Goal: Check status: Check status

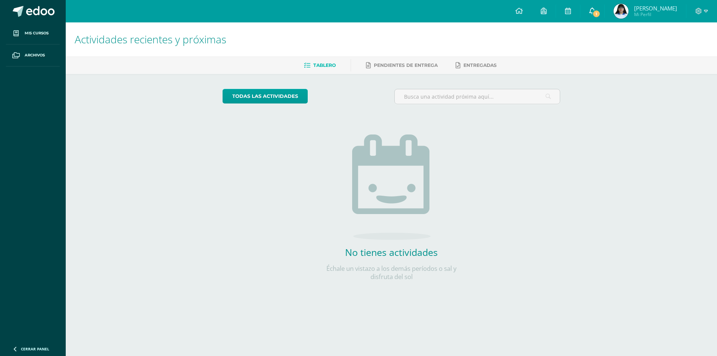
click at [600, 11] on span "1" at bounding box center [596, 14] width 8 height 8
click at [628, 13] on img at bounding box center [620, 11] width 15 height 15
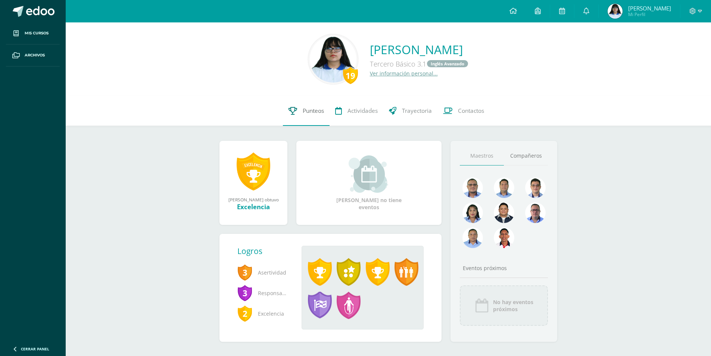
click at [311, 111] on span "Punteos" at bounding box center [313, 111] width 21 height 8
